Goal: Check status: Check status

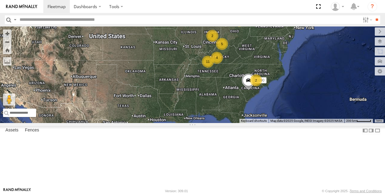
click at [32, 22] on input "text" at bounding box center [188, 19] width 343 height 9
type input "****"
click at [374, 15] on input "**" at bounding box center [377, 19] width 7 height 9
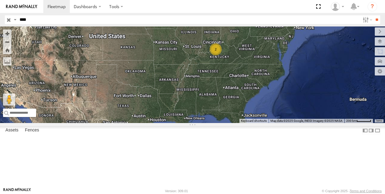
click at [222, 55] on div "2" at bounding box center [216, 49] width 12 height 12
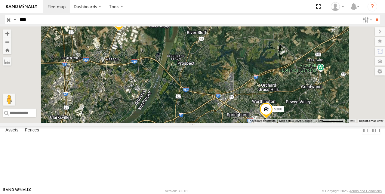
click at [137, 23] on span "53005" at bounding box center [132, 21] width 10 height 4
click at [126, 31] on span at bounding box center [118, 23] width 13 height 16
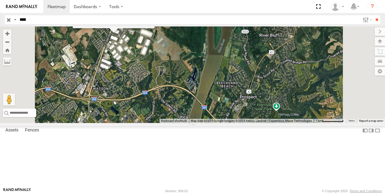
click at [199, 62] on div "5300 53005 [STREET_ADDRESS] 38.37374 , -85.69241 0 11:10:45 [DATE]" at bounding box center [192, 74] width 385 height 97
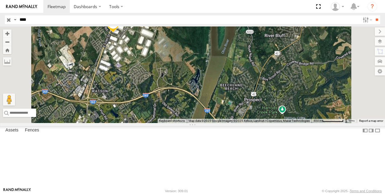
click at [199, 62] on div "5300 53005" at bounding box center [192, 74] width 385 height 97
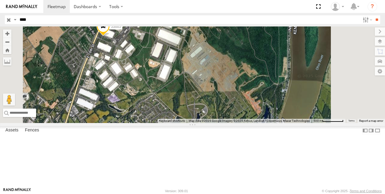
click at [191, 74] on div "5300 53005" at bounding box center [192, 74] width 385 height 97
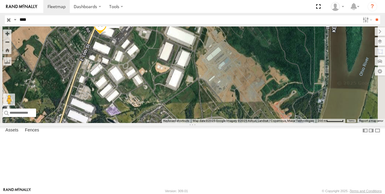
click at [191, 74] on div "5300 53005" at bounding box center [192, 74] width 385 height 97
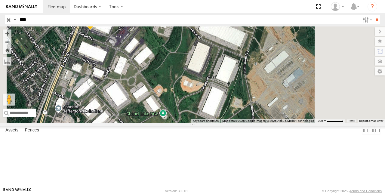
click at [191, 74] on div "5300 53005" at bounding box center [192, 74] width 385 height 97
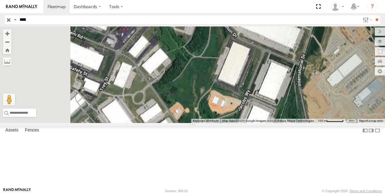
click at [191, 74] on div "5300 53005" at bounding box center [192, 74] width 385 height 97
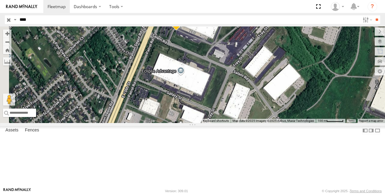
drag, startPoint x: 183, startPoint y: 146, endPoint x: 283, endPoint y: 153, distance: 100.2
click at [284, 123] on div "5300 53005" at bounding box center [192, 74] width 385 height 97
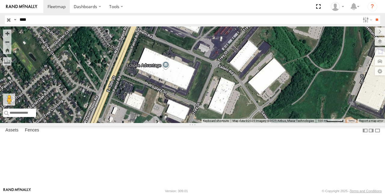
click at [260, 101] on div "5300 53005" at bounding box center [192, 74] width 385 height 97
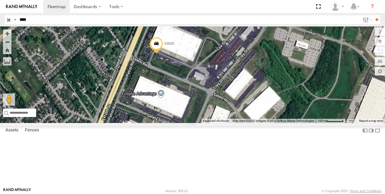
drag, startPoint x: 260, startPoint y: 101, endPoint x: 254, endPoint y: 133, distance: 32.7
click at [254, 123] on div "5300 53005" at bounding box center [192, 74] width 385 height 97
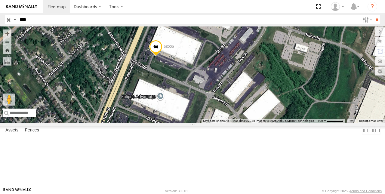
click at [254, 123] on div "5300 53005" at bounding box center [192, 74] width 385 height 97
click at [248, 107] on div "5300 53005" at bounding box center [192, 74] width 385 height 97
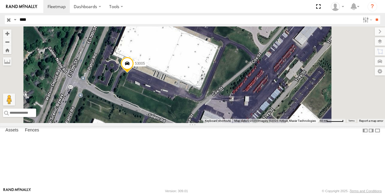
drag, startPoint x: 250, startPoint y: 62, endPoint x: 238, endPoint y: 98, distance: 38.1
click at [238, 98] on div "5300 53005" at bounding box center [192, 74] width 385 height 97
click at [0, 0] on div "5300" at bounding box center [0, 0] width 0 height 0
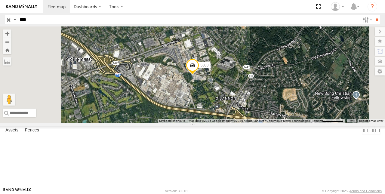
click at [8, 18] on input "button" at bounding box center [9, 19] width 8 height 9
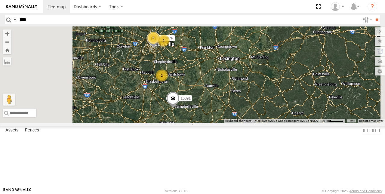
click at [261, 110] on div "15907P 15732 2 7 2 16391 2 2 2" at bounding box center [192, 74] width 385 height 97
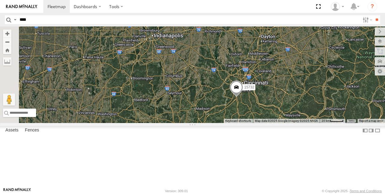
drag, startPoint x: 261, startPoint y: 110, endPoint x: 285, endPoint y: 208, distance: 100.8
click at [285, 194] on html "Dashboards" at bounding box center [192, 97] width 385 height 194
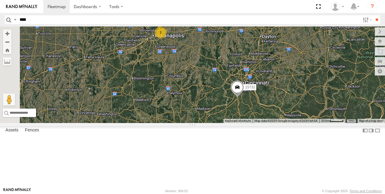
click at [167, 39] on div "2" at bounding box center [161, 32] width 12 height 12
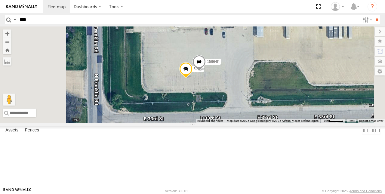
click at [193, 79] on span at bounding box center [185, 70] width 13 height 16
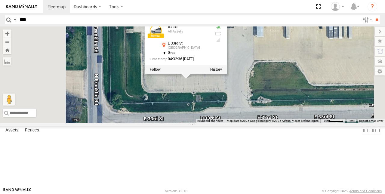
click at [316, 114] on div "15907P 15732 16391 5210 15964P 5210 All Assets [STREET_ADDRESS] 0 04:32:36 [DAT…" at bounding box center [192, 74] width 385 height 97
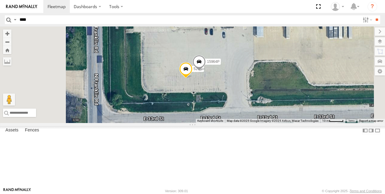
click at [206, 71] on span at bounding box center [199, 63] width 13 height 16
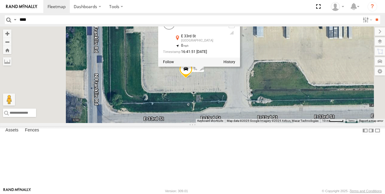
click at [193, 79] on span at bounding box center [185, 70] width 13 height 16
